Goal: Understand site structure: Grasp the organization and layout of the website

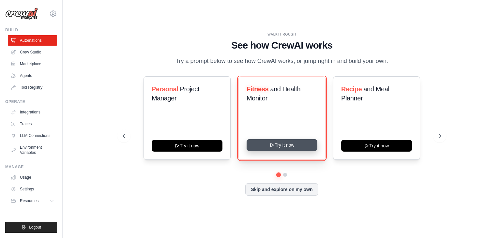
click at [282, 146] on button "Try it now" at bounding box center [282, 145] width 71 height 12
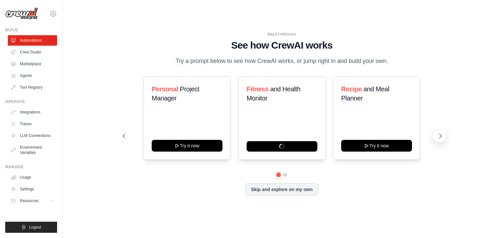
click at [437, 133] on icon at bounding box center [440, 136] width 7 height 7
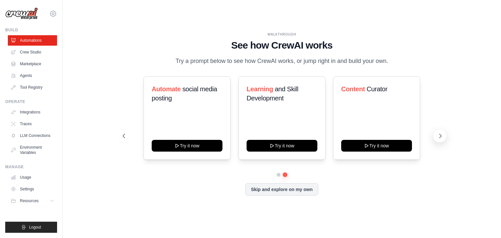
click at [437, 133] on icon at bounding box center [440, 136] width 7 height 7
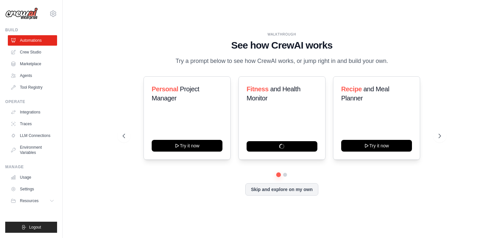
click at [454, 70] on div "WALKTHROUGH See how [PERSON_NAME] works Try a prompt below to see how [PERSON_N…" at bounding box center [282, 119] width 418 height 225
click at [50, 201] on icon at bounding box center [52, 201] width 5 height 5
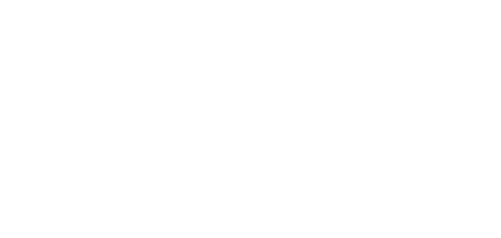
click at [367, 0] on html at bounding box center [250, 0] width 501 height 0
